Goal: Navigation & Orientation: Find specific page/section

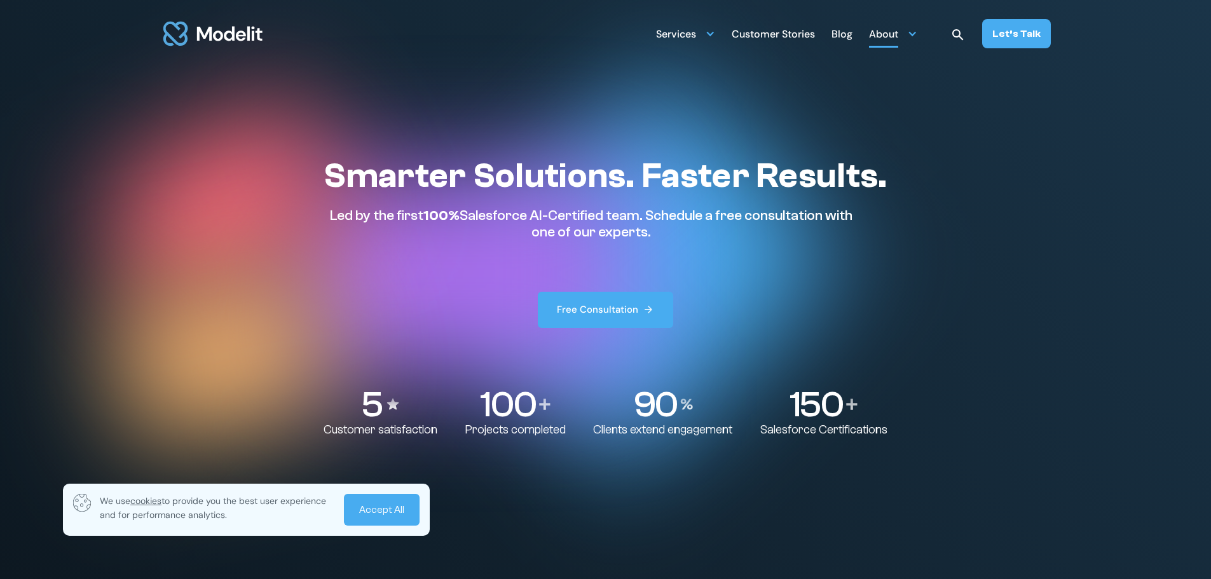
click at [888, 34] on div "About" at bounding box center [883, 35] width 29 height 25
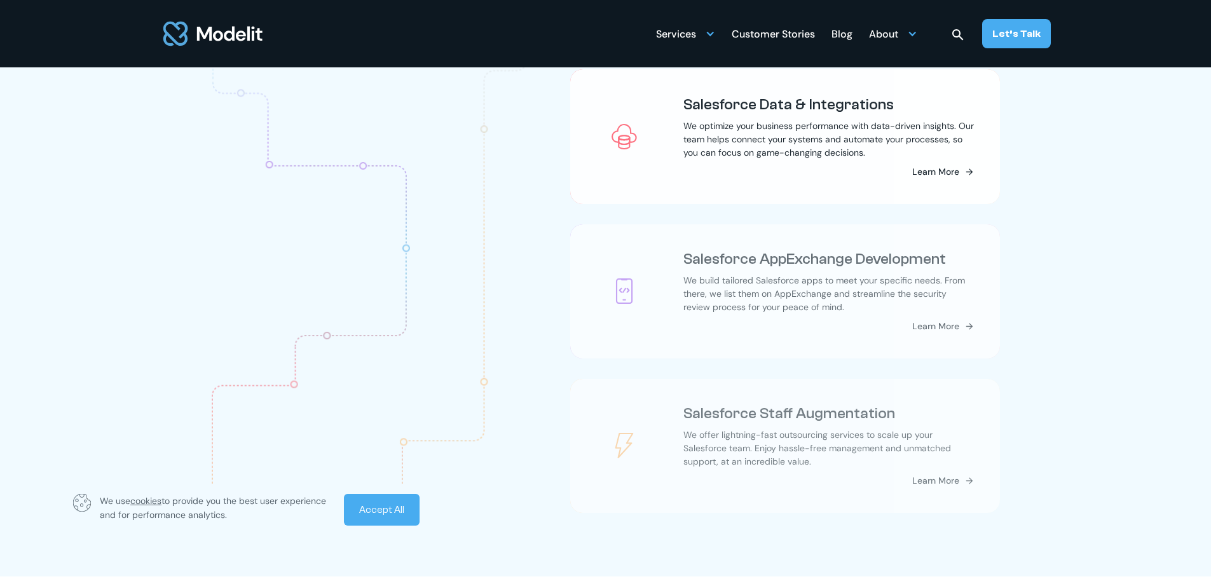
click at [388, 505] on link "Accept All" at bounding box center [382, 510] width 76 height 32
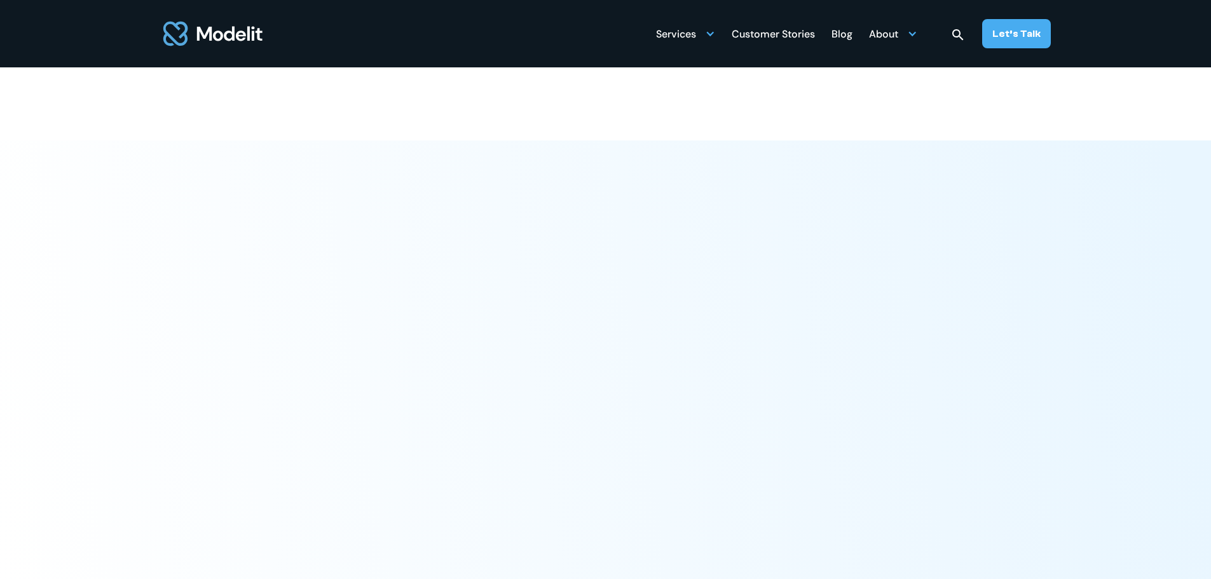
scroll to position [4960, 0]
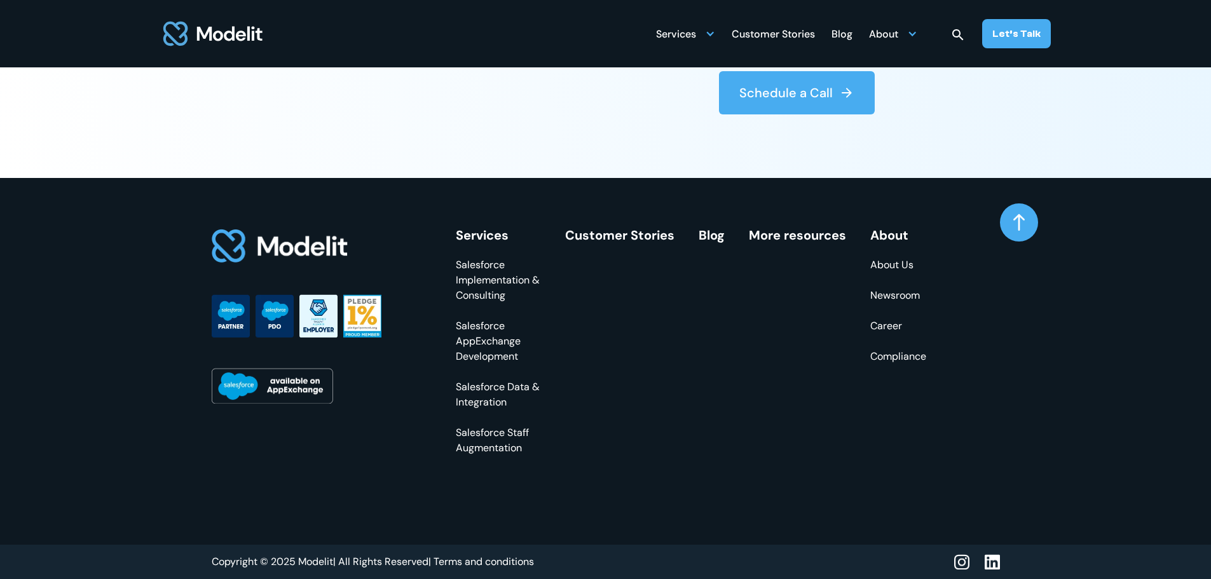
click at [888, 332] on link "Career" at bounding box center [898, 325] width 56 height 15
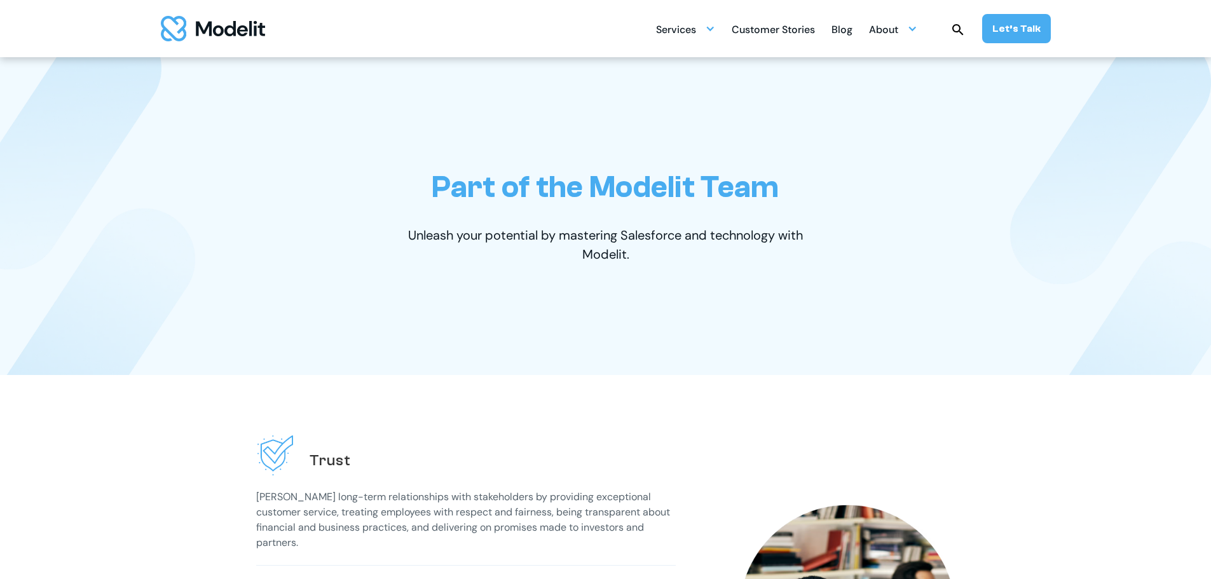
click at [237, 29] on img "home" at bounding box center [213, 28] width 104 height 25
